Goal: Task Accomplishment & Management: Use online tool/utility

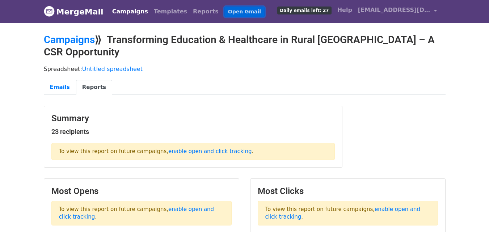
click at [224, 7] on link "Open Gmail" at bounding box center [244, 12] width 40 height 10
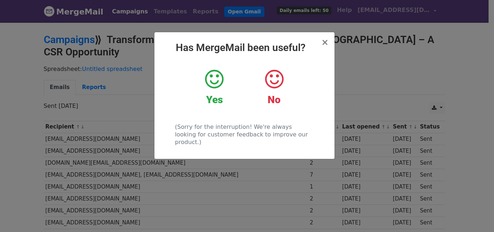
click at [375, 107] on div "× Has MergeMail been useful? Yes No (Sorry for the interruption! We're always l…" at bounding box center [247, 127] width 494 height 210
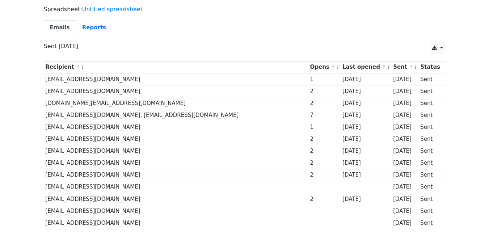
scroll to position [59, 0]
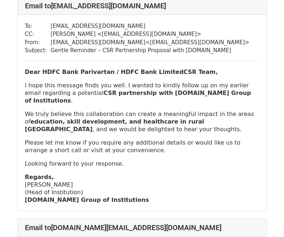
scroll to position [289, 0]
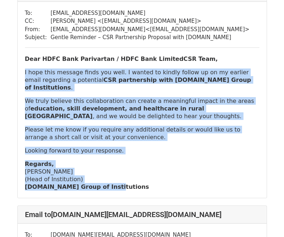
drag, startPoint x: 19, startPoint y: 63, endPoint x: 101, endPoint y: 142, distance: 114.1
click at [119, 174] on div "To: csr@hdfcbank.com CC: Lakhan Totla < totlalakhan2002@gmail.com > From: info@…" at bounding box center [142, 100] width 249 height 196
copy div "I hope this message finds you well. I wanted to kindly follow up on my earlier …"
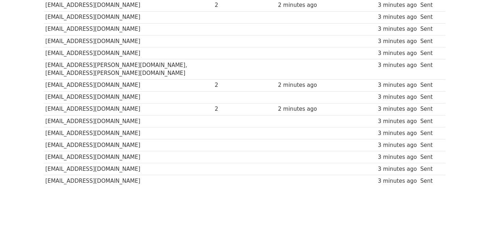
scroll to position [228, 0]
